Goal: Task Accomplishment & Management: Manage account settings

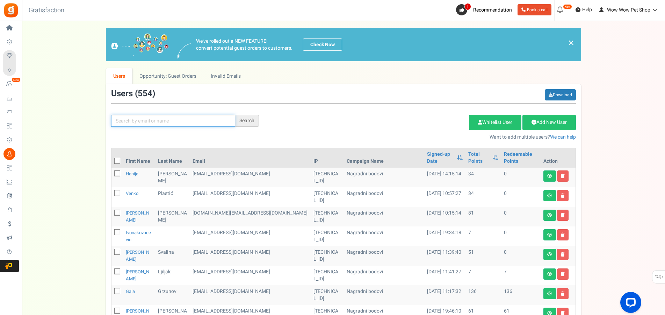
click at [158, 120] on input "text" at bounding box center [173, 121] width 124 height 12
type input "šakić"
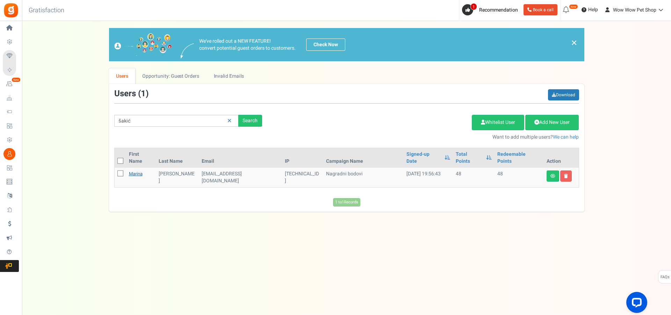
click at [141, 170] on link "Marina" at bounding box center [136, 173] width 14 height 7
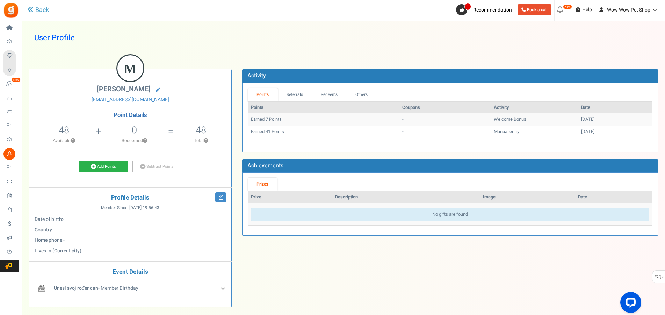
click at [97, 167] on link "Add Points" at bounding box center [103, 166] width 49 height 12
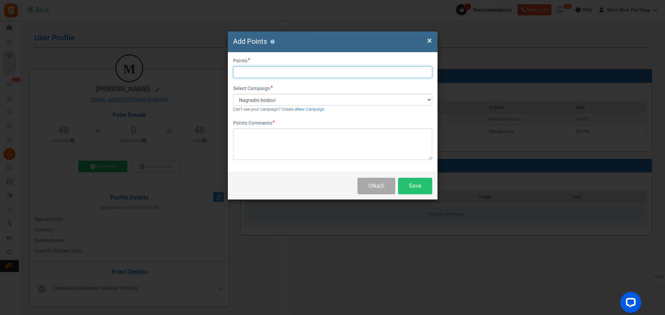
click at [260, 70] on input "text" at bounding box center [332, 72] width 199 height 12
type input "16"
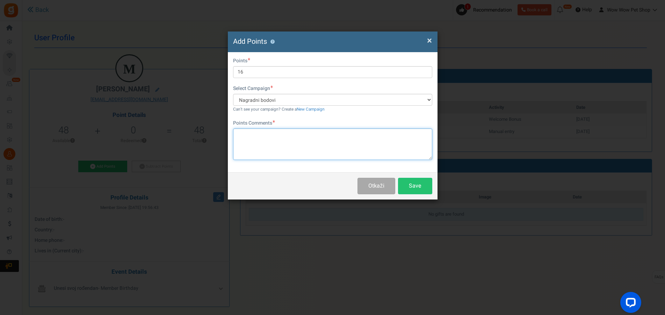
click at [282, 133] on textarea at bounding box center [332, 143] width 199 height 31
paste textarea "1299"
type textarea "Račun br. 1299"
click at [409, 183] on button "Save" at bounding box center [415, 186] width 34 height 16
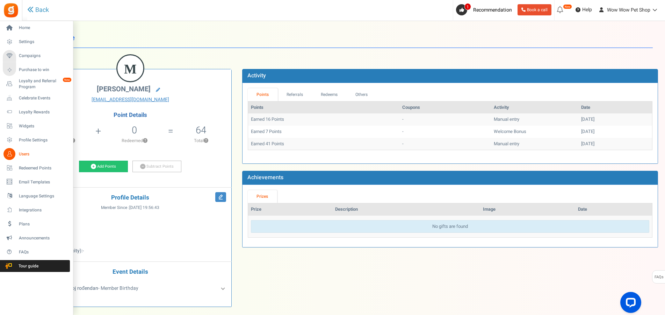
click at [13, 154] on icon at bounding box center [9, 154] width 12 height 12
